Goal: Use online tool/utility: Use online tool/utility

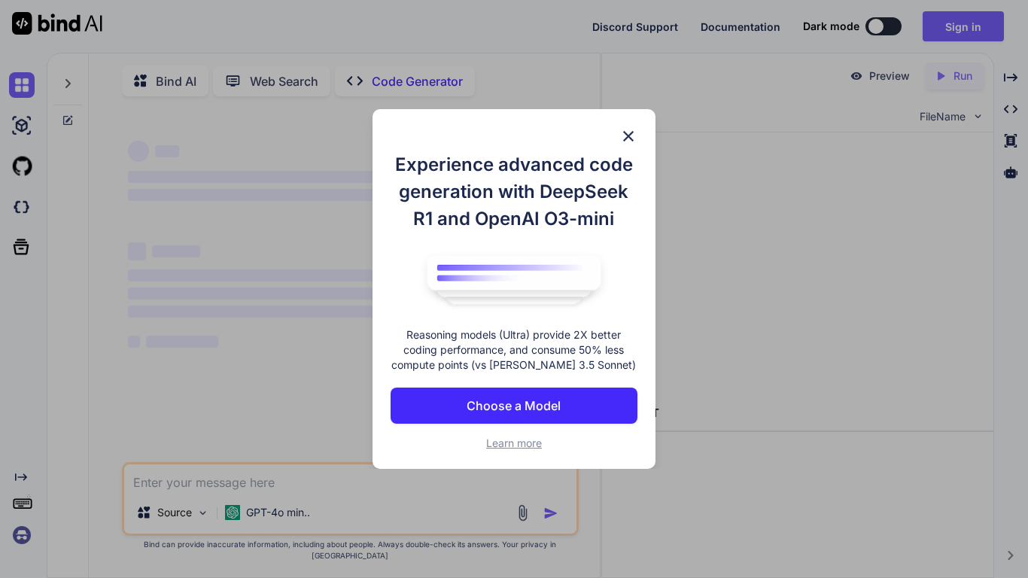
click at [598, 400] on button "Choose a Model" at bounding box center [514, 406] width 247 height 36
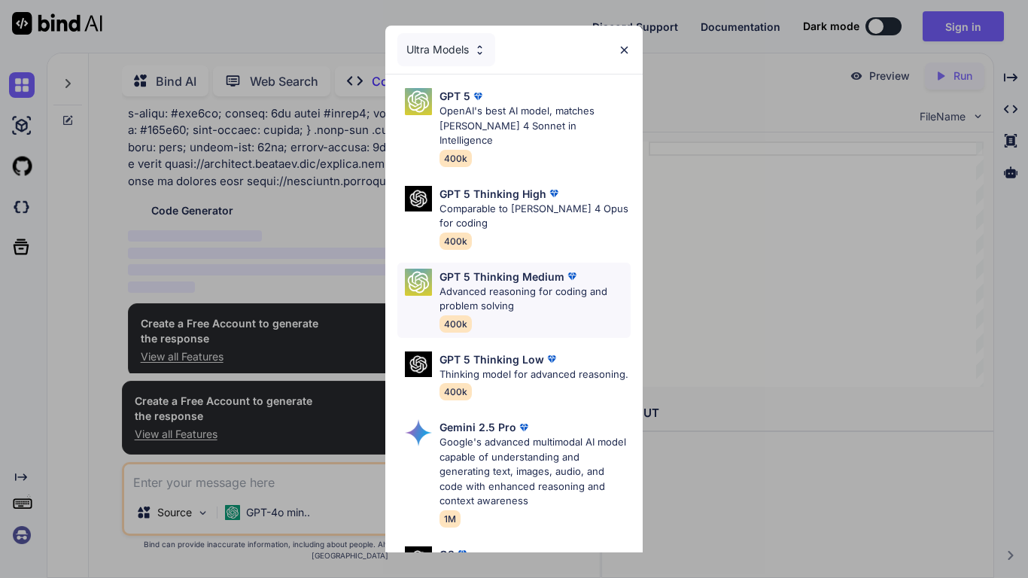
scroll to position [6, 0]
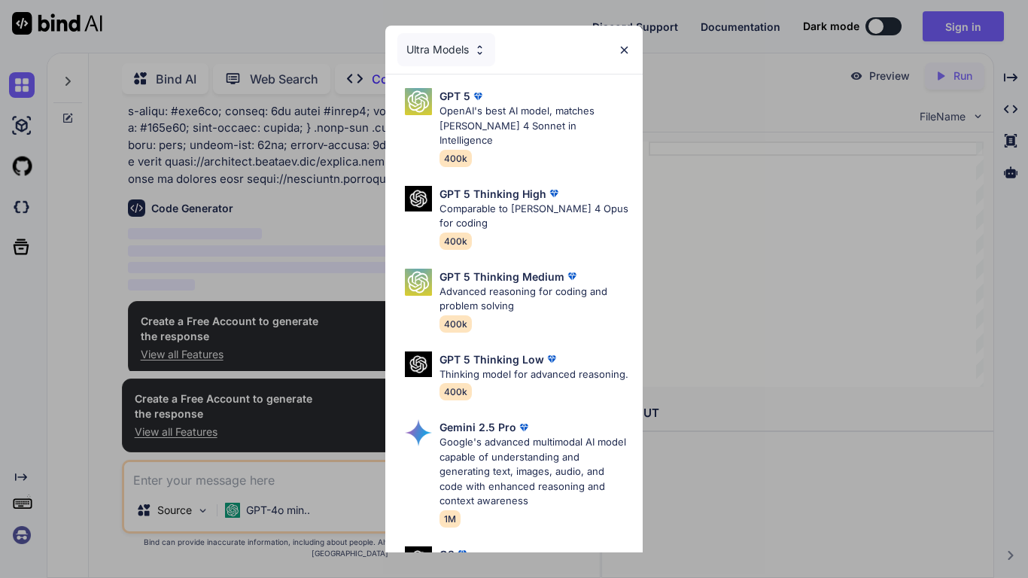
click at [504, 114] on p "OpenAI's best AI model, matches [PERSON_NAME] 4 Sonnet in Intelligence" at bounding box center [535, 126] width 191 height 44
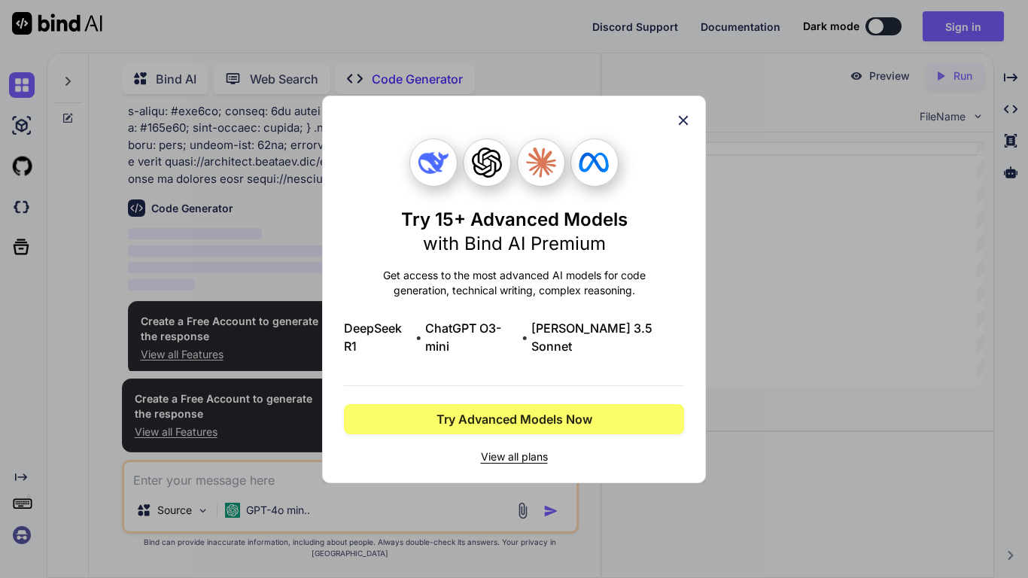
click at [472, 62] on div "Try 15+ Advanced Models with Bind AI Premium Get access to the most advanced AI…" at bounding box center [514, 289] width 1028 height 578
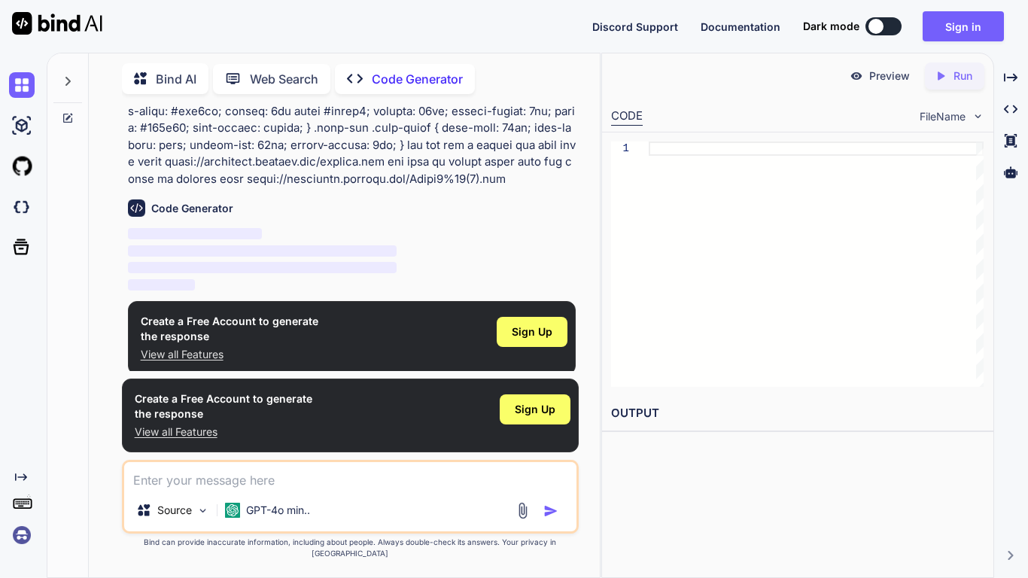
click at [235, 489] on textarea at bounding box center [350, 475] width 452 height 27
type textarea "x"
click at [209, 355] on p "View all Features" at bounding box center [230, 354] width 178 height 15
click at [709, 205] on div at bounding box center [816, 264] width 335 height 245
click at [293, 501] on div "Source GPT-4o min.." at bounding box center [350, 497] width 457 height 74
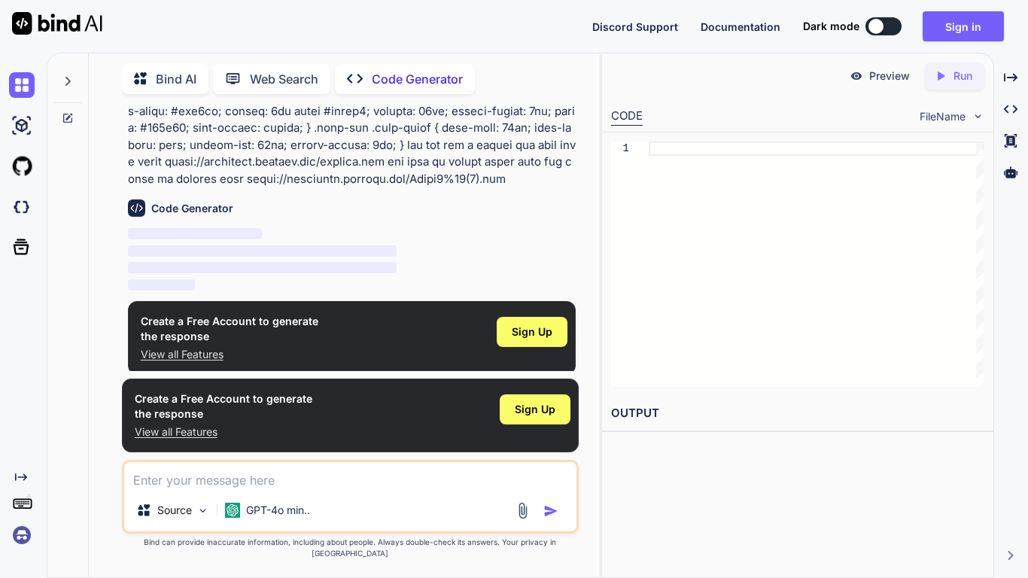
click at [248, 489] on textarea at bounding box center [350, 475] width 452 height 27
paste textarea "[URL][DOMAIN_NAME]"
type textarea "[URL][DOMAIN_NAME]"
type textarea "x"
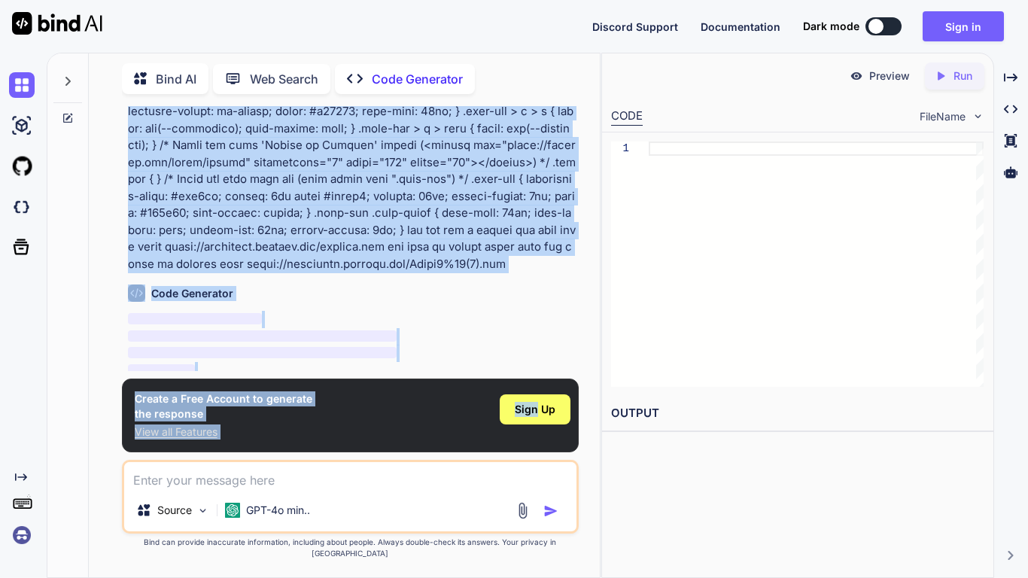
scroll to position [260, 0]
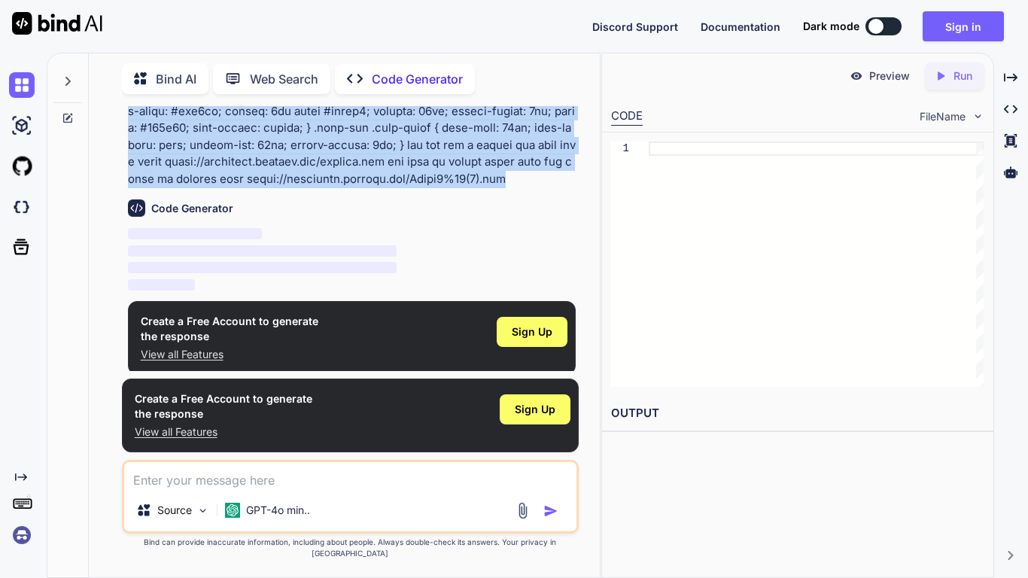
drag, startPoint x: 129, startPoint y: 147, endPoint x: 528, endPoint y: 186, distance: 400.9
click at [528, 186] on p at bounding box center [352, 35] width 448 height 305
copy p "Generate Code Write a Other script to /* Don't use this file to edit your site …"
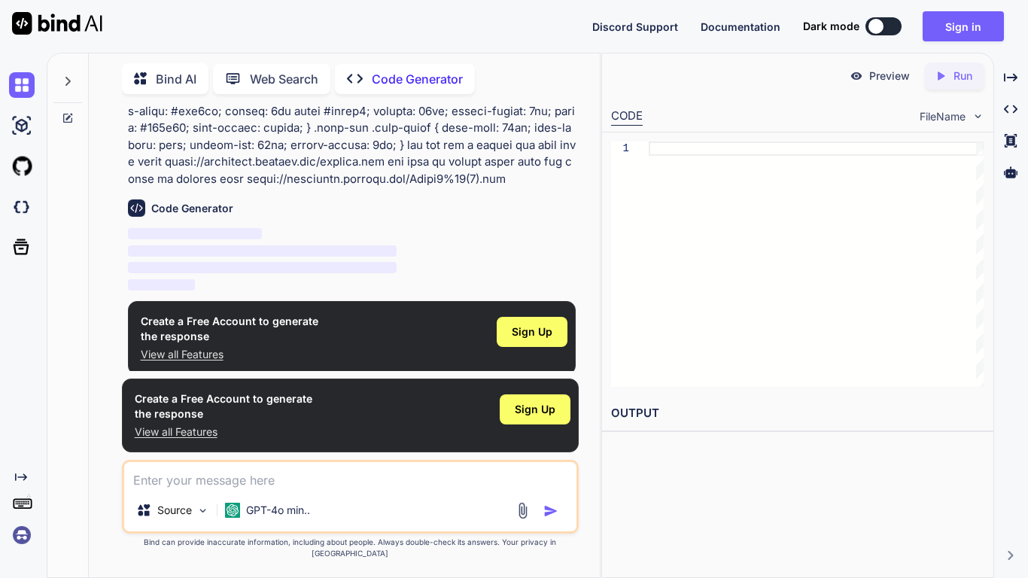
click at [309, 504] on div "Source GPT-4o min.." at bounding box center [350, 497] width 457 height 74
click at [296, 486] on textarea at bounding box center [350, 475] width 452 height 27
paste textarea "Generate Code Write a Other script to /* Don't use this file to edit your site …"
type textarea "Generate Code Write a Other script to /* Don't use this file to edit your site …"
type textarea "x"
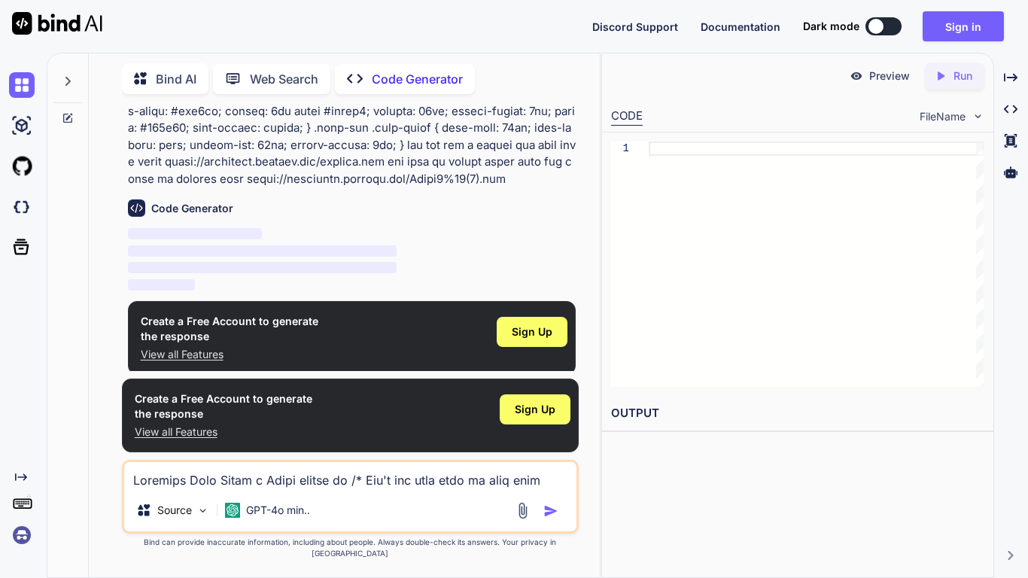
scroll to position [200, 0]
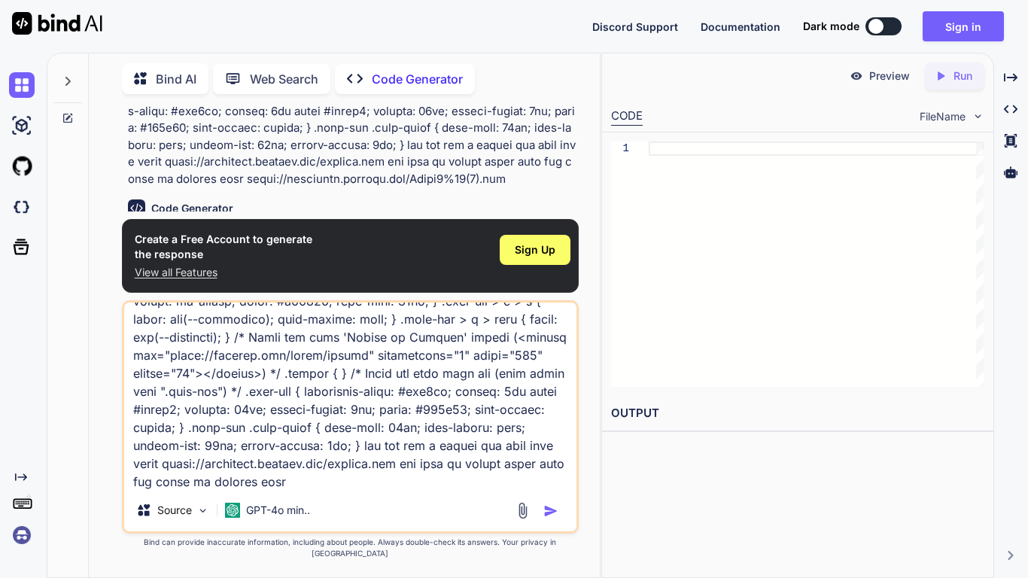
type textarea "Generate Code Write a Other script to /* Don't use this file to edit your site …"
click at [560, 519] on button "button" at bounding box center [553, 511] width 21 height 15
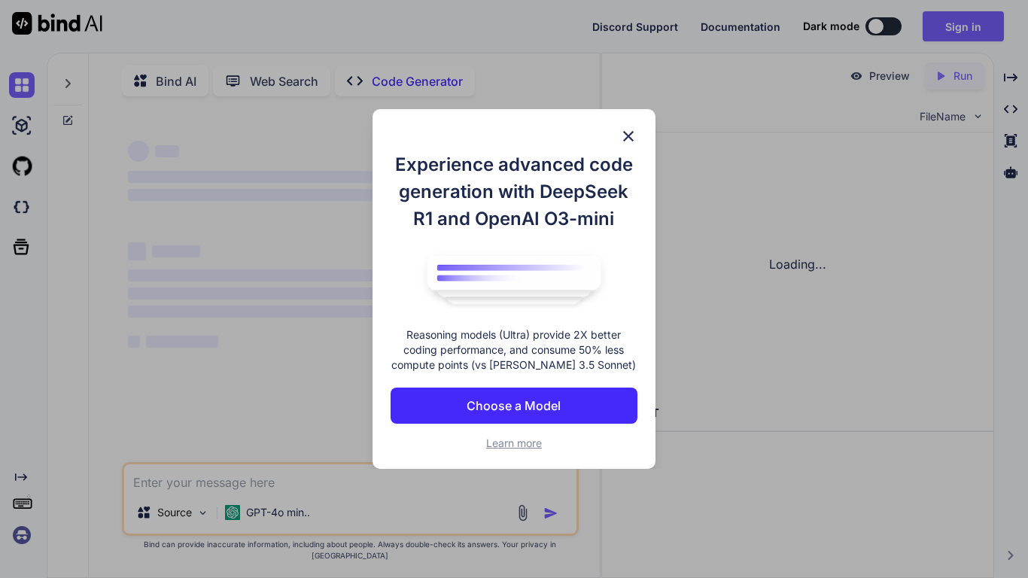
click at [464, 412] on button "Choose a Model" at bounding box center [514, 406] width 247 height 36
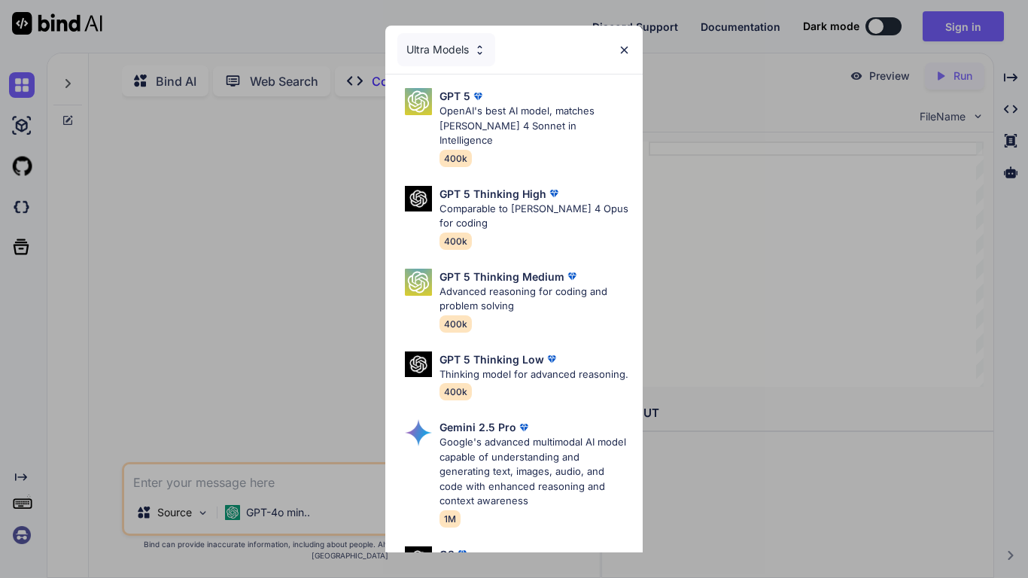
click at [460, 50] on div "Ultra Models" at bounding box center [446, 49] width 98 height 33
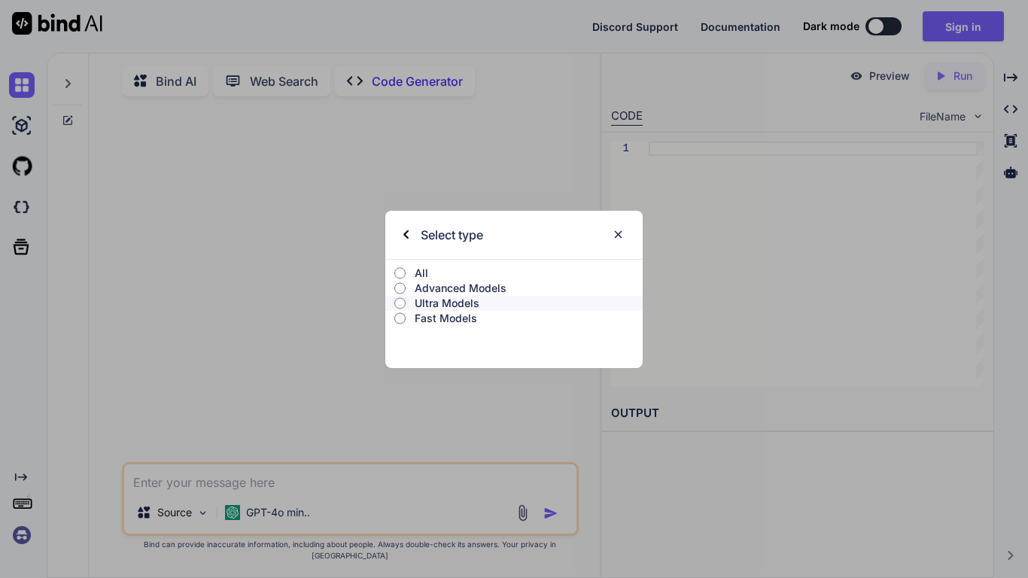
click at [434, 320] on p "Fast Models" at bounding box center [529, 318] width 228 height 15
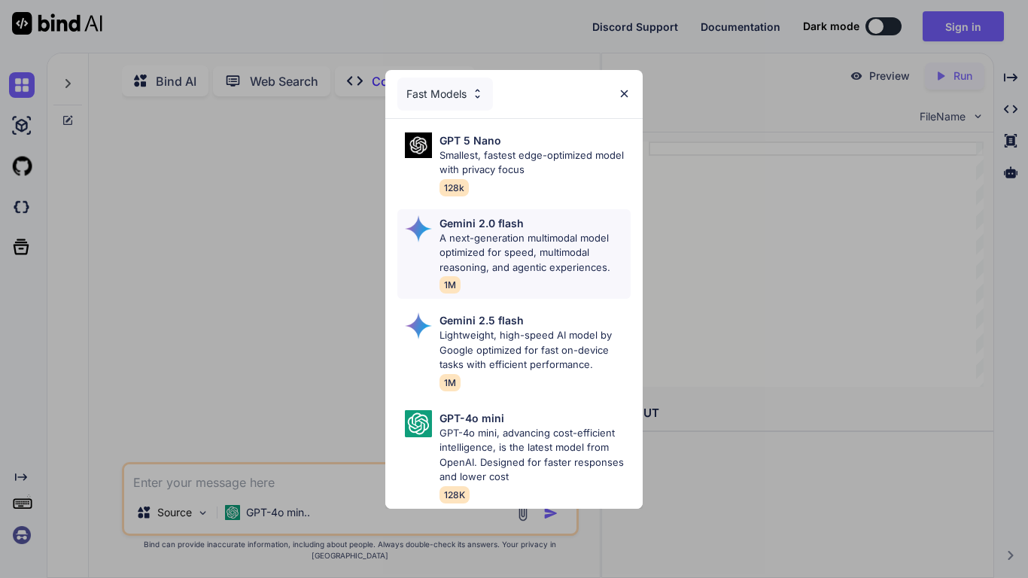
click at [495, 239] on p "A next-generation multimodal model optimized for speed, multimodal reasoning, a…" at bounding box center [535, 253] width 191 height 44
type textarea "x"
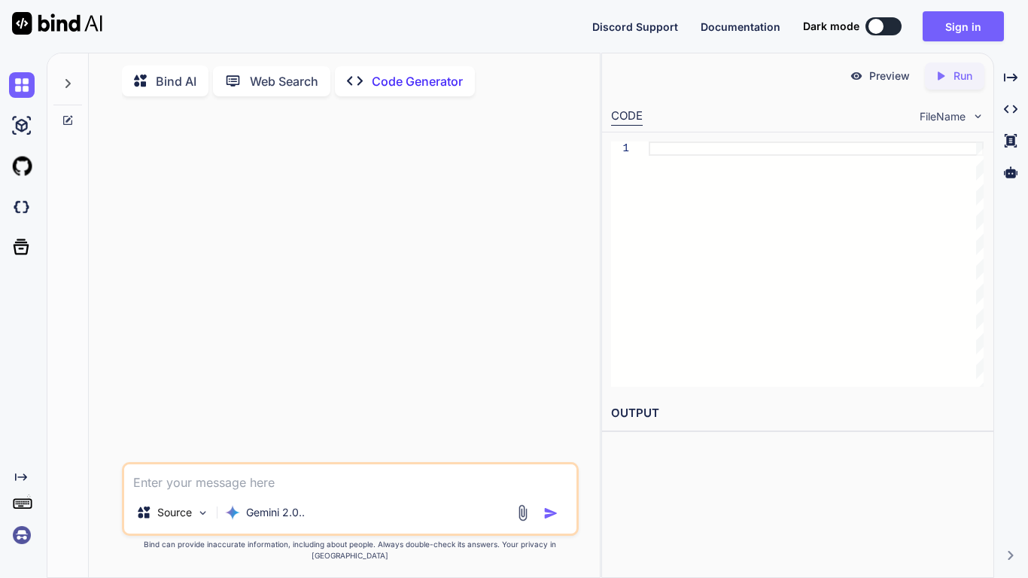
click at [280, 492] on textarea at bounding box center [350, 477] width 452 height 27
paste textarea "Generate Code Write a Other script to /* Don't use this file to edit your site …"
type textarea "Generate Code Write a Other script to /* Don't use this file to edit your site …"
type textarea "x"
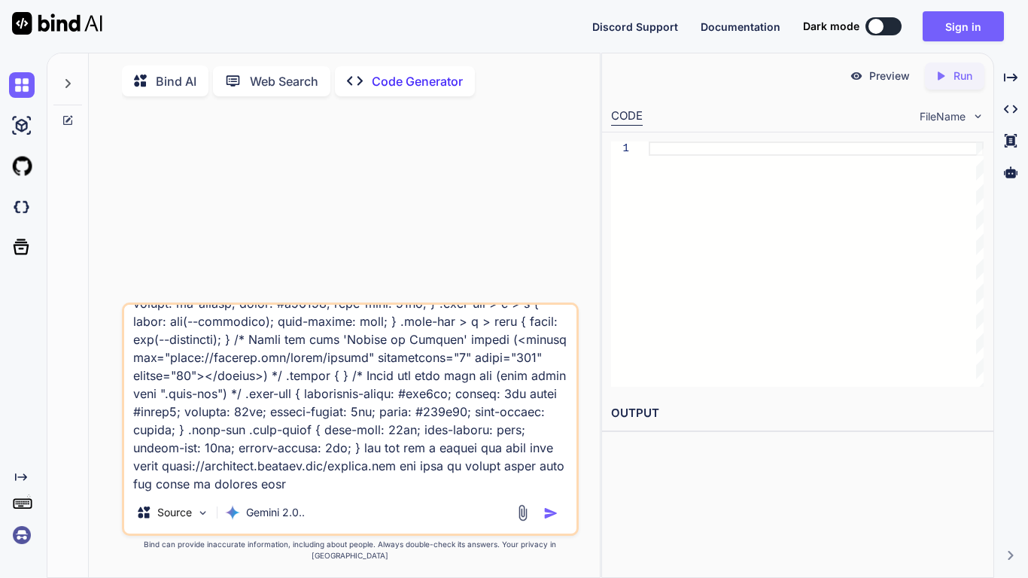
type textarea "Generate Code Write a Other script to /* Don't use this file to edit your site …"
click at [555, 521] on img "button" at bounding box center [550, 513] width 15 height 15
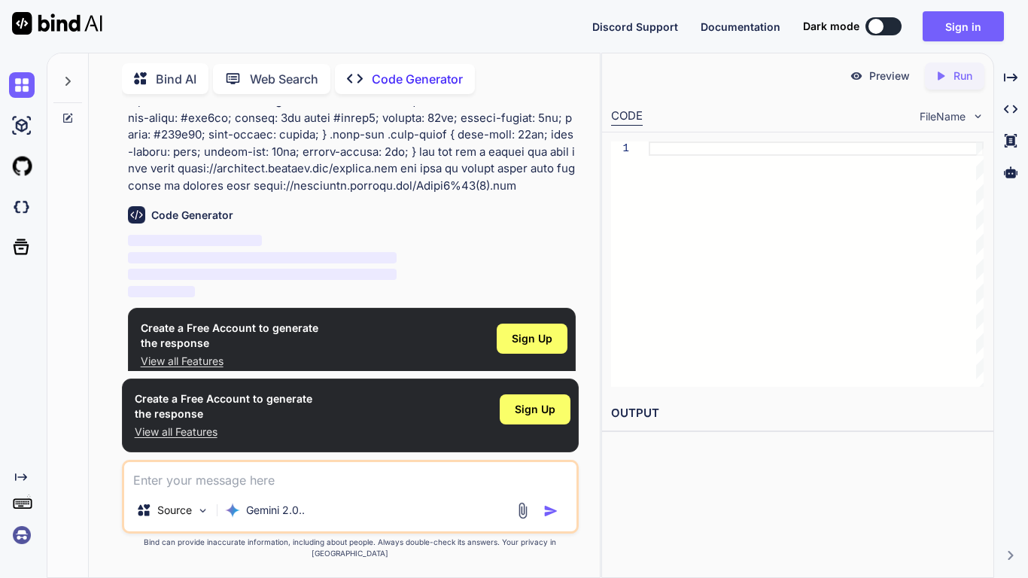
scroll to position [260, 0]
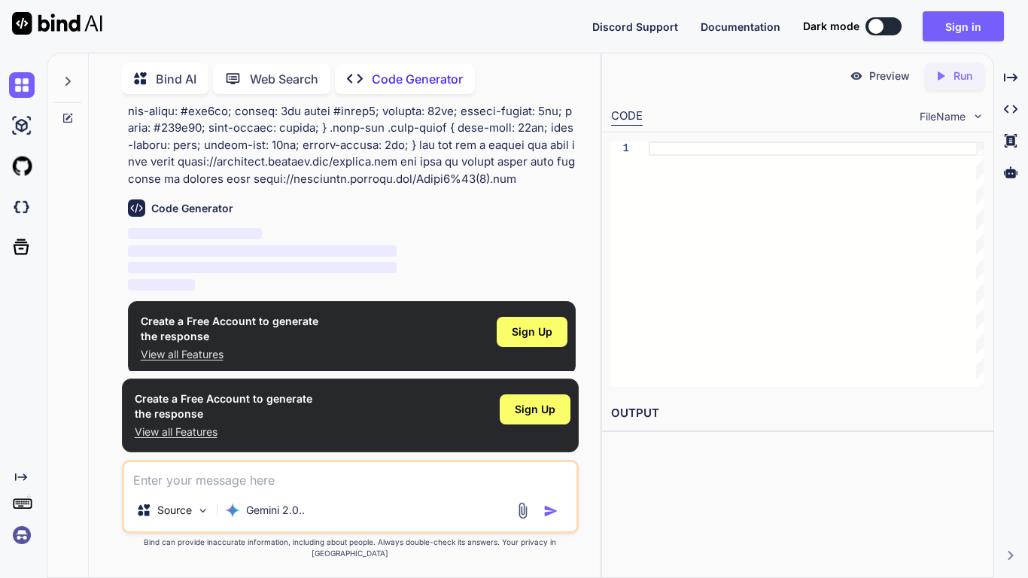
click at [887, 25] on button at bounding box center [884, 26] width 36 height 18
type textarea "x"
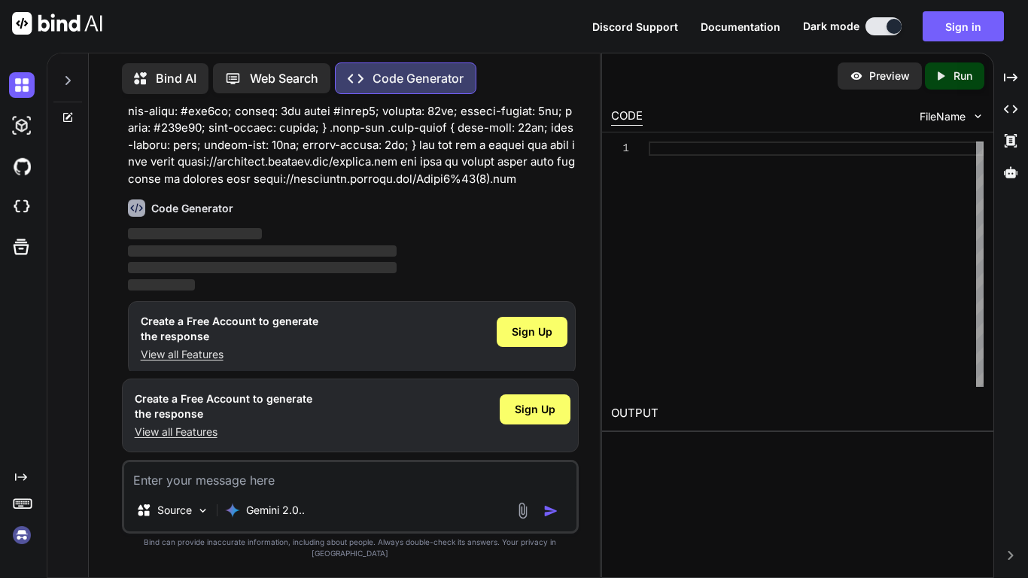
click at [963, 68] on p "Run" at bounding box center [963, 75] width 19 height 15
